Goal: Use online tool/utility: Utilize a website feature to perform a specific function

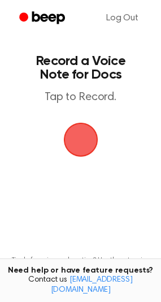
click at [80, 139] on span "button" at bounding box center [81, 140] width 32 height 32
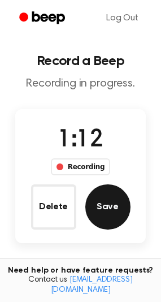
click at [118, 198] on button "Save" at bounding box center [107, 206] width 45 height 45
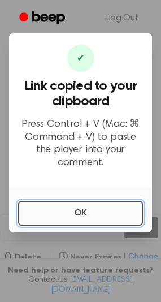
click at [92, 201] on button "OK" at bounding box center [80, 213] width 125 height 25
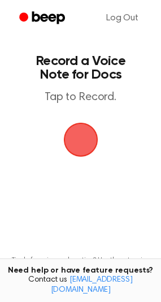
scroll to position [79, 0]
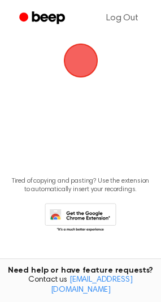
click at [88, 217] on icon at bounding box center [81, 218] width 72 height 31
click at [75, 66] on span "button" at bounding box center [81, 61] width 32 height 32
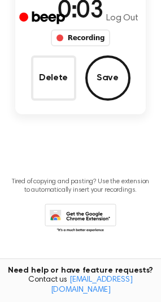
scroll to position [0, 0]
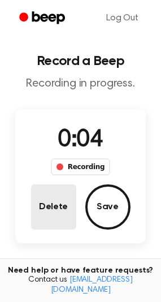
click at [61, 196] on button "Delete" at bounding box center [53, 206] width 45 height 45
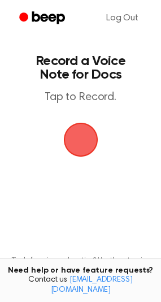
click at [72, 142] on span "button" at bounding box center [81, 140] width 32 height 32
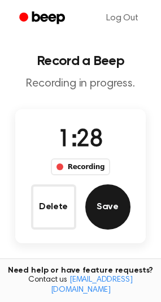
click at [118, 210] on button "Save" at bounding box center [107, 206] width 45 height 45
